Goal: Task Accomplishment & Management: Manage account settings

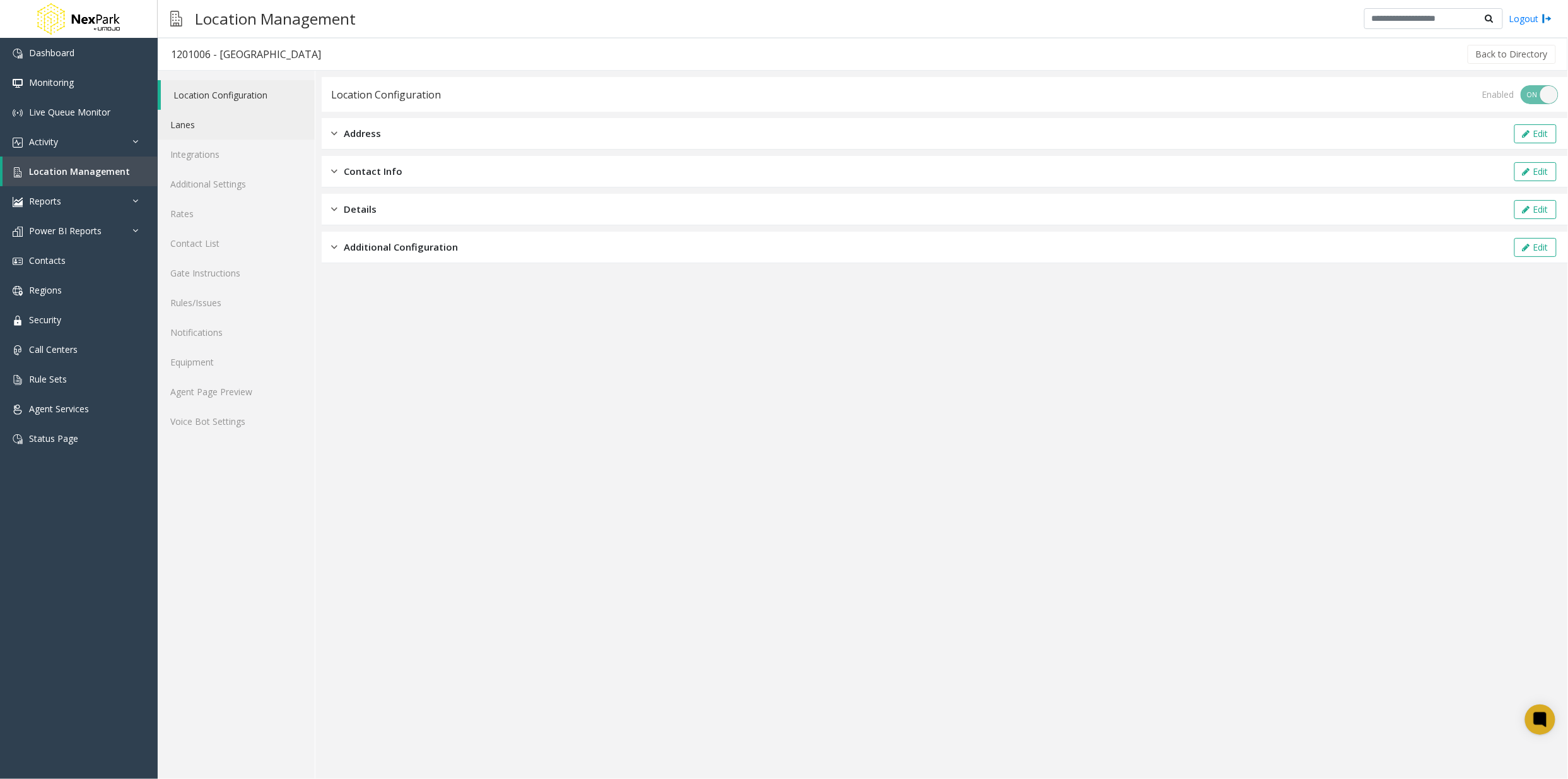
click at [200, 122] on link "Lanes" at bounding box center [236, 125] width 157 height 30
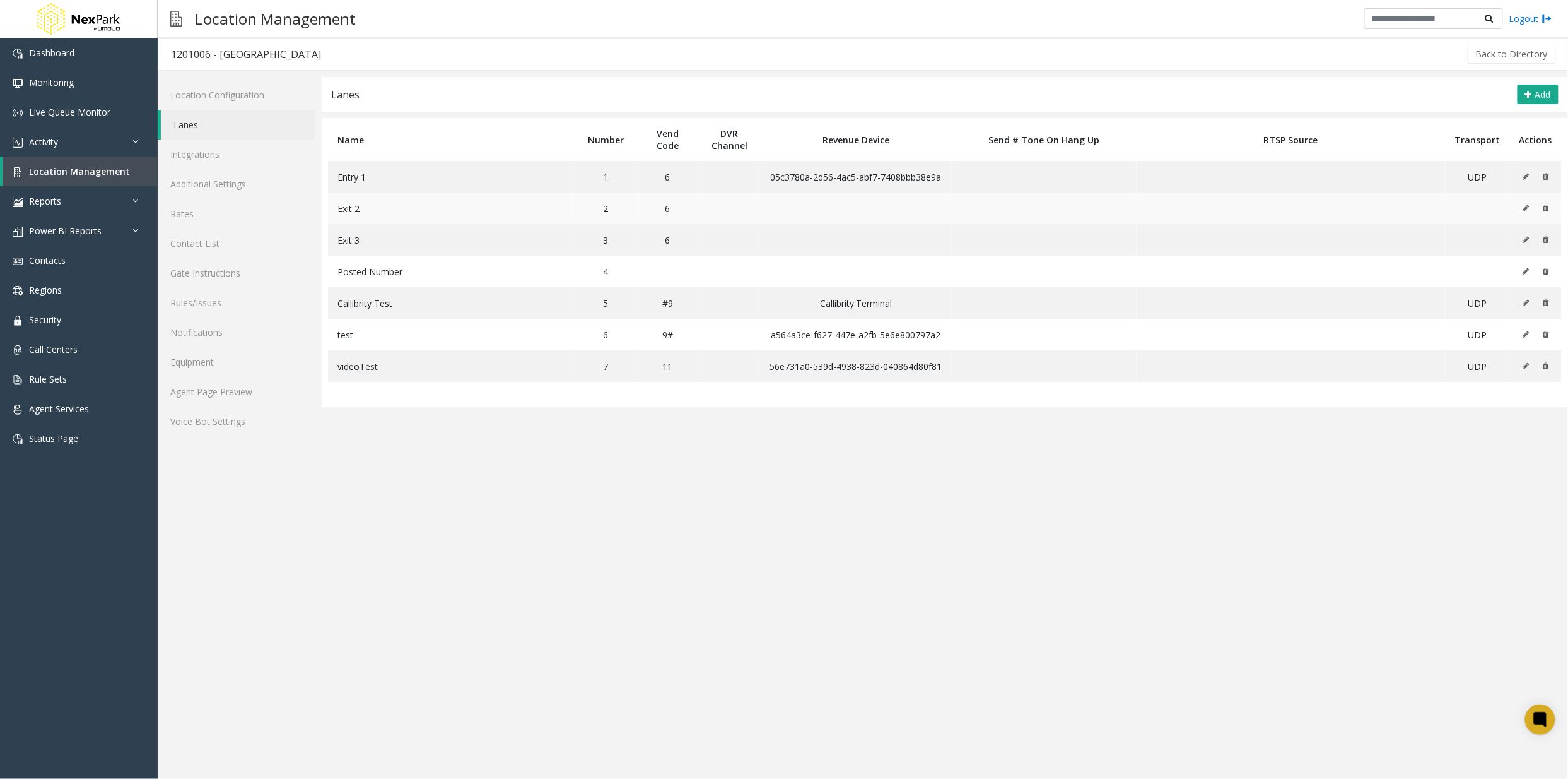
click at [510, 212] on td "Exit 2" at bounding box center [451, 208] width 247 height 31
click at [1527, 207] on icon at bounding box center [1526, 208] width 6 height 8
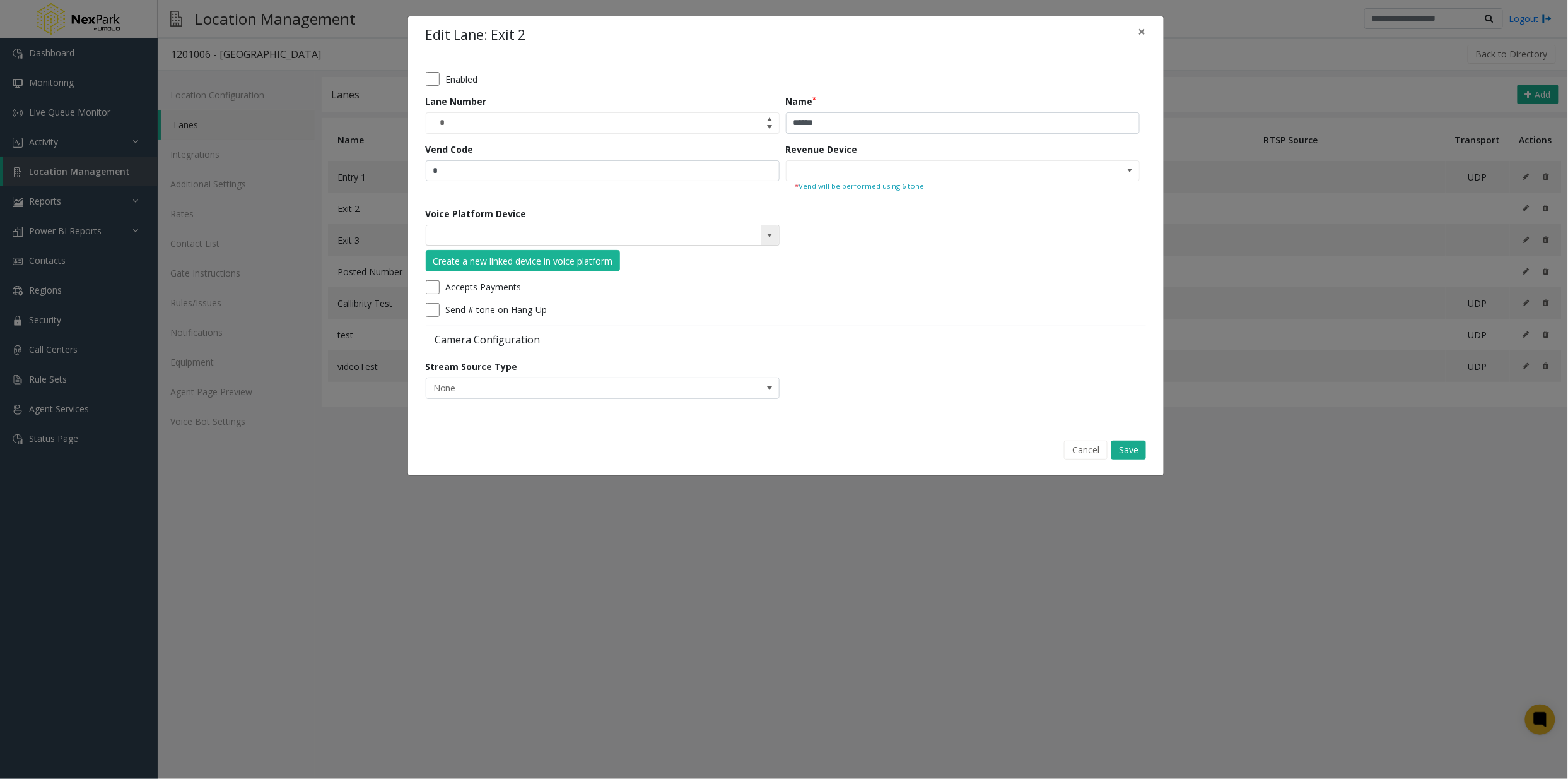
click at [773, 235] on span at bounding box center [770, 235] width 10 height 10
click at [1142, 33] on span "×" at bounding box center [1142, 31] width 8 height 18
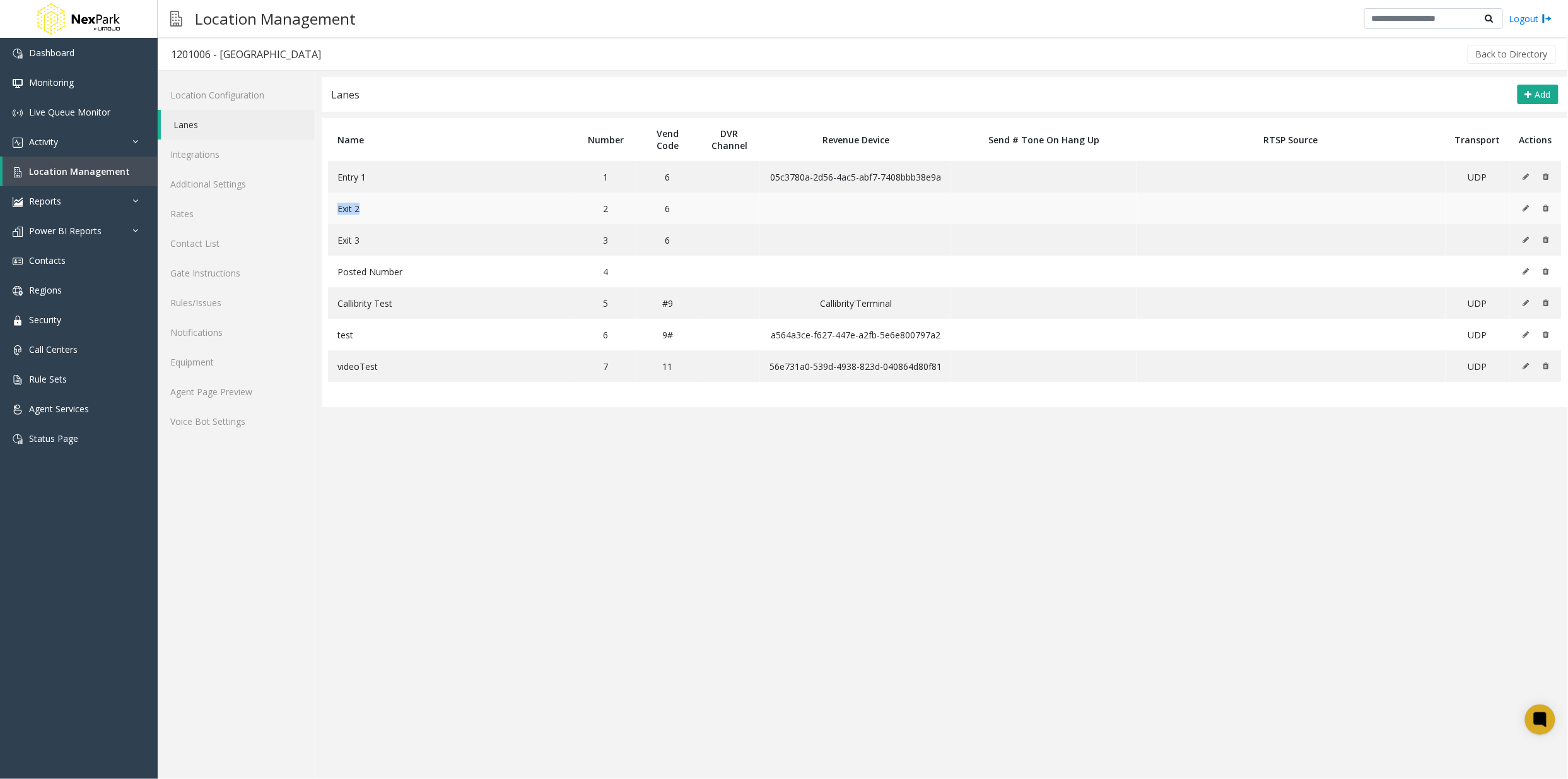
drag, startPoint x: 363, startPoint y: 208, endPoint x: 333, endPoint y: 208, distance: 30.0
click at [333, 208] on td "Exit 2" at bounding box center [451, 208] width 247 height 31
copy span "Exit 2"
